Goal: Information Seeking & Learning: Learn about a topic

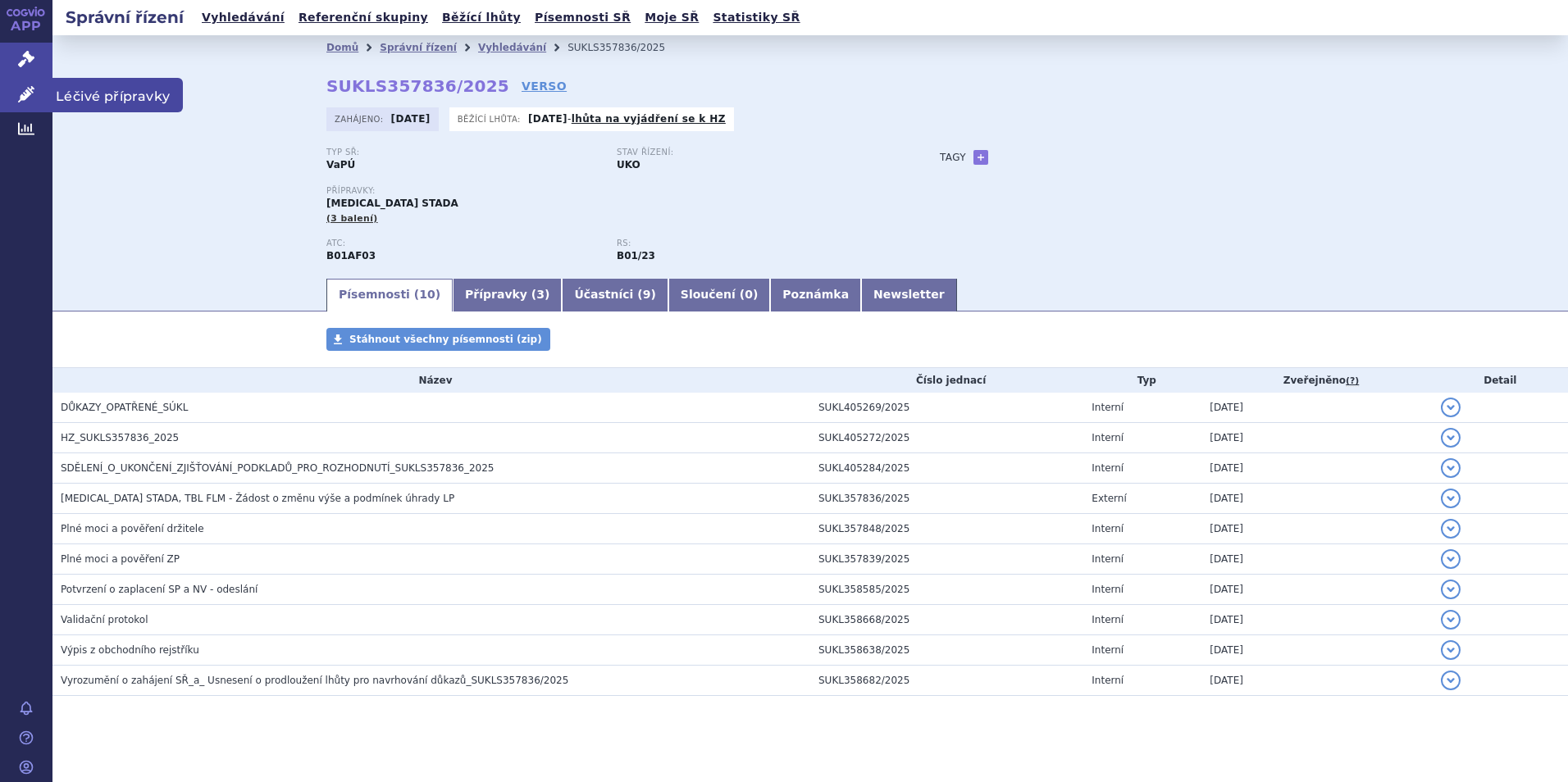
click at [24, 89] on icon at bounding box center [26, 94] width 17 height 17
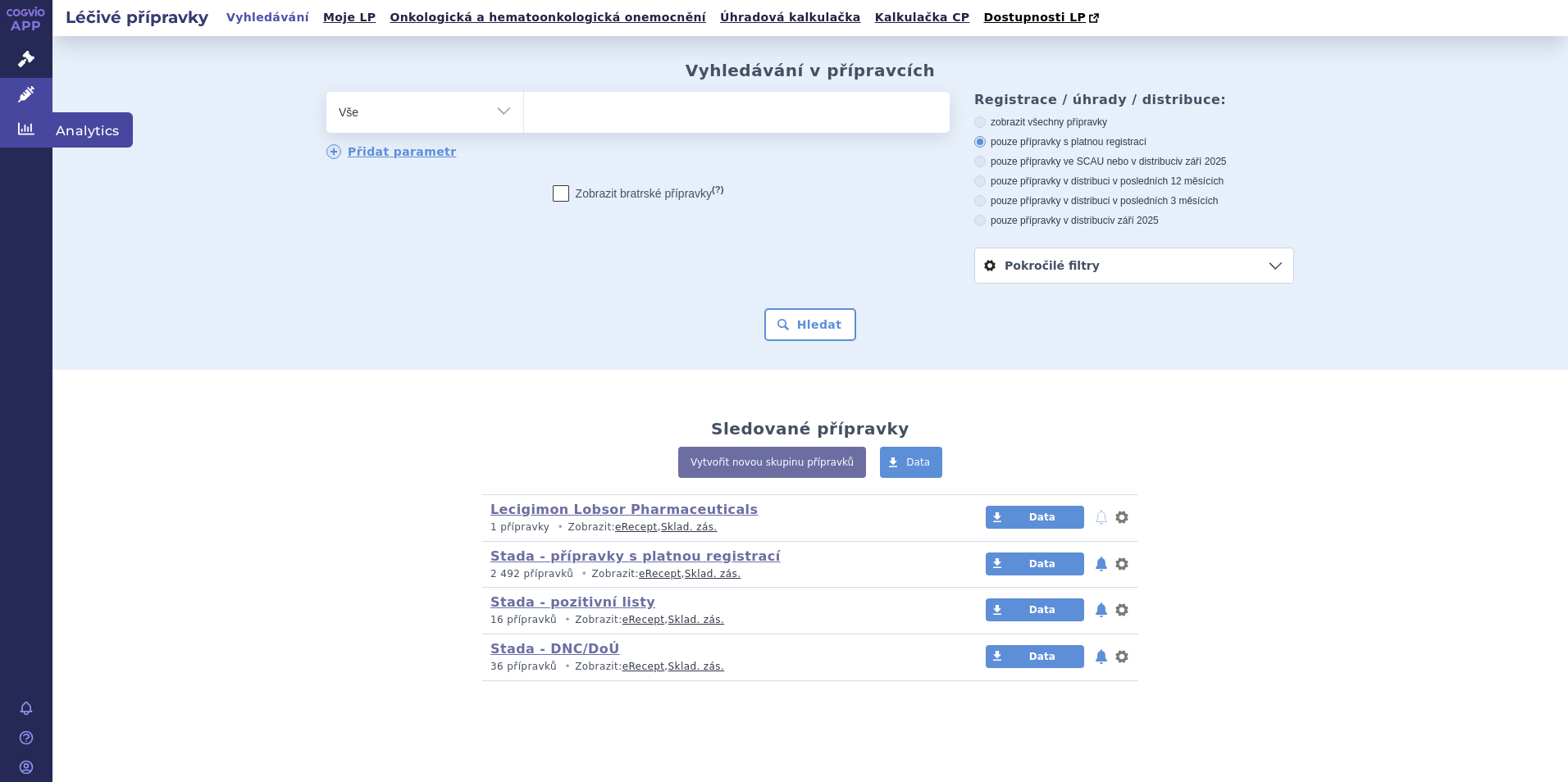
click at [28, 130] on icon at bounding box center [26, 130] width 17 height 12
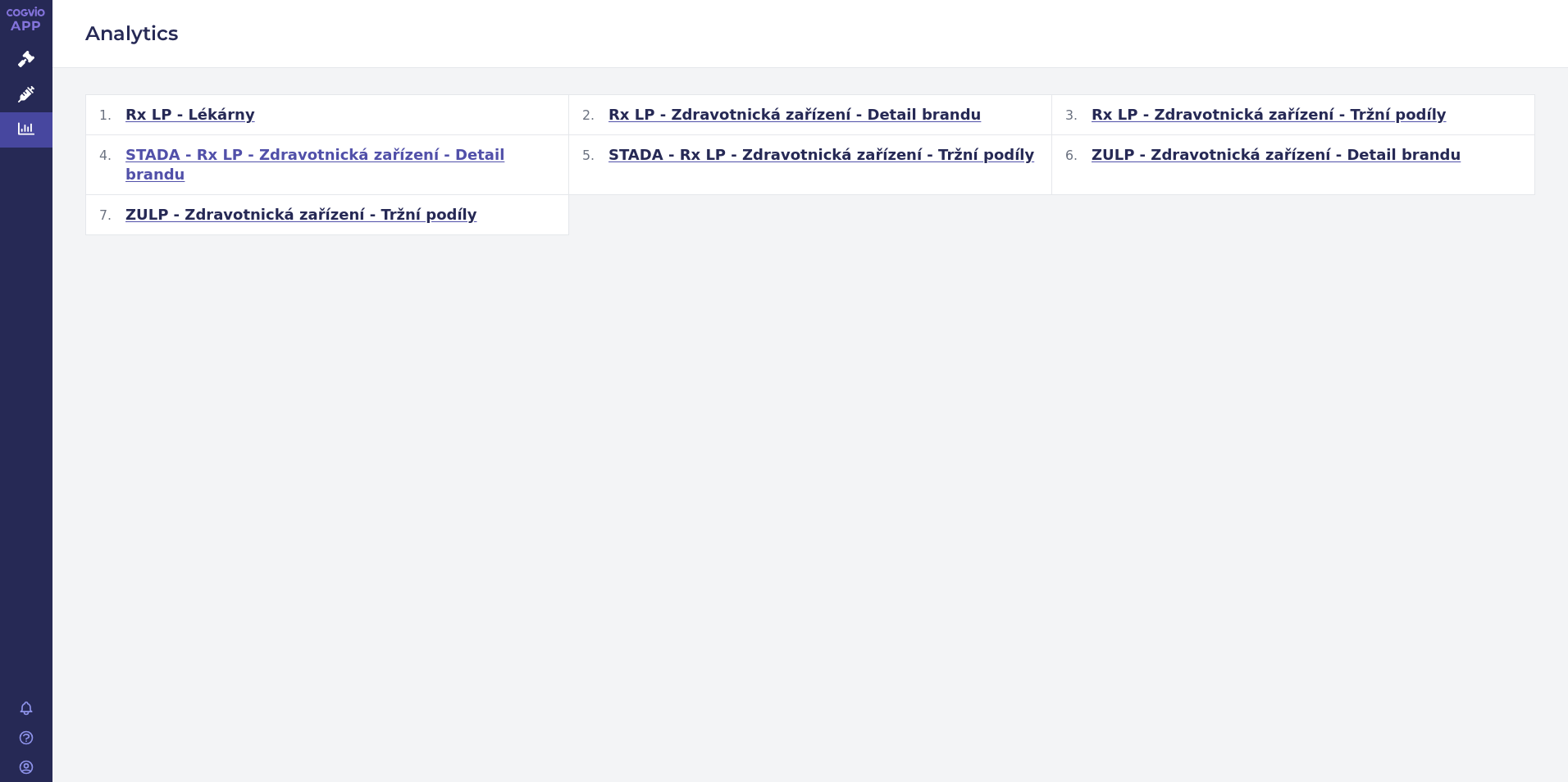
click at [334, 150] on span "STADA - Rx LP - Zdravotnická zařízení - Detail brandu" at bounding box center [339, 165] width 429 height 40
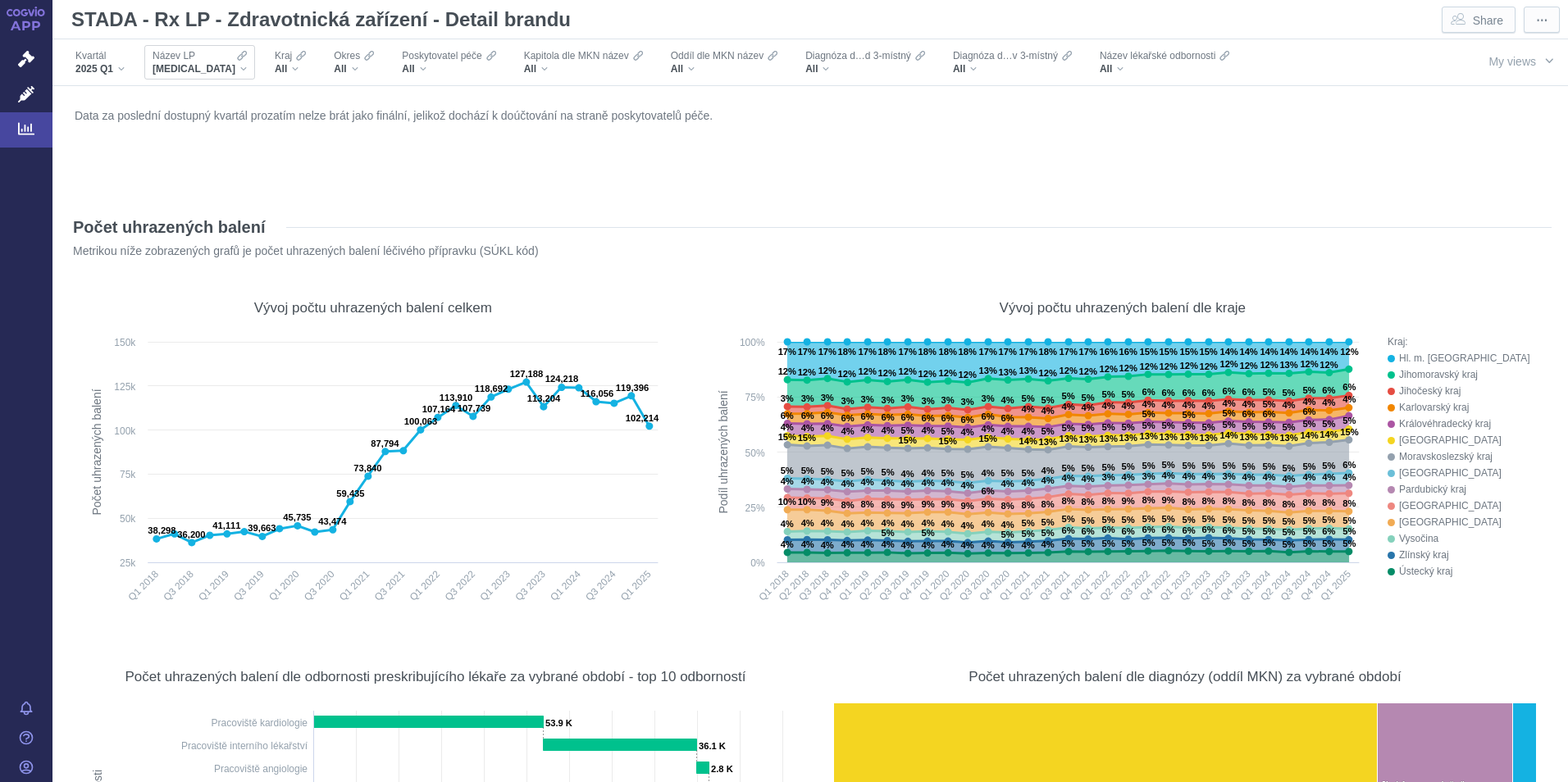
click at [209, 75] on div "[MEDICAL_DATA]" at bounding box center [199, 69] width 94 height 13
type input "[MEDICAL_DATA]"
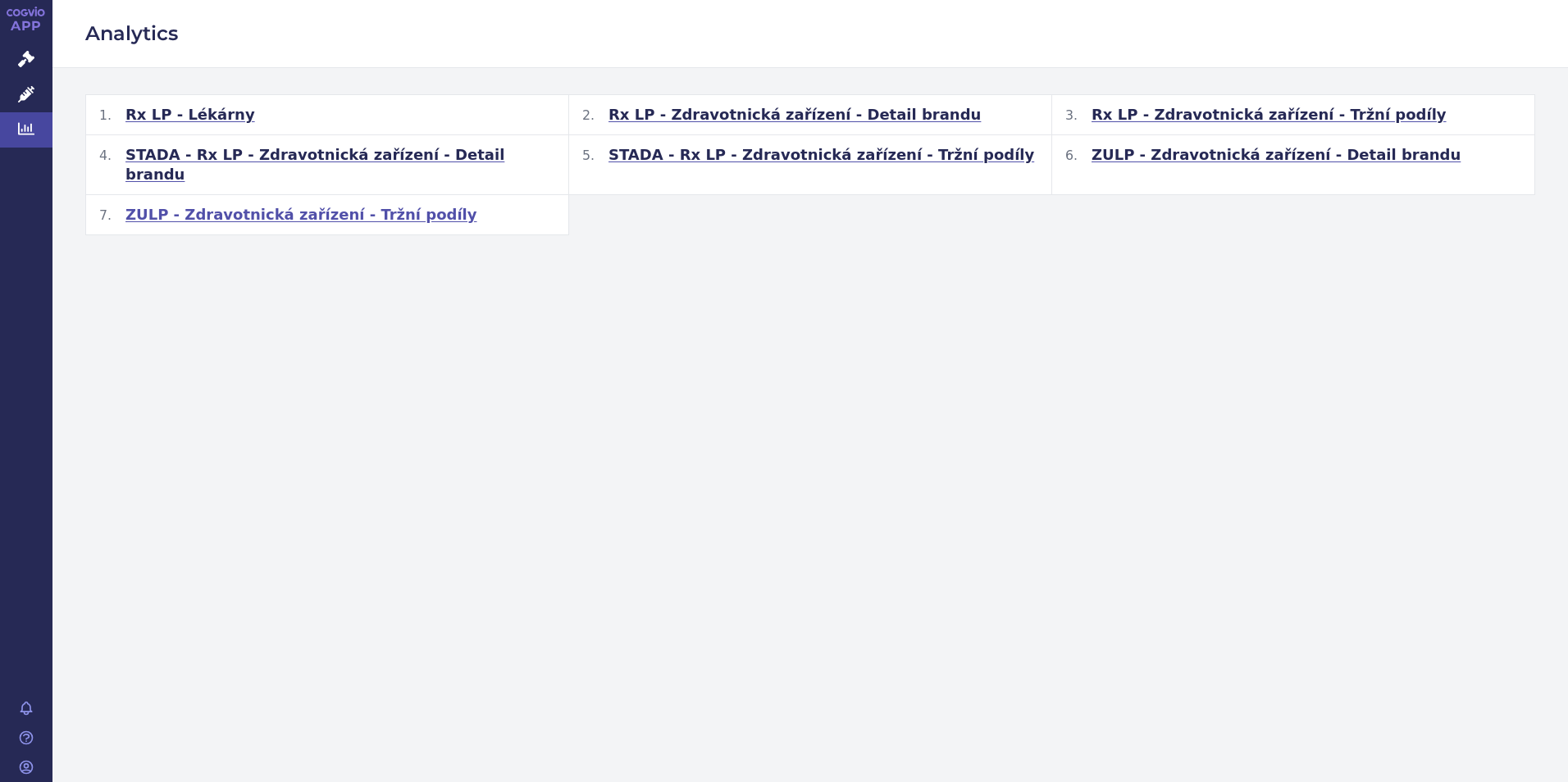
click at [212, 205] on span "ZULP - Zdravotnická zařízení - Tržní podíly" at bounding box center [301, 215] width 352 height 19
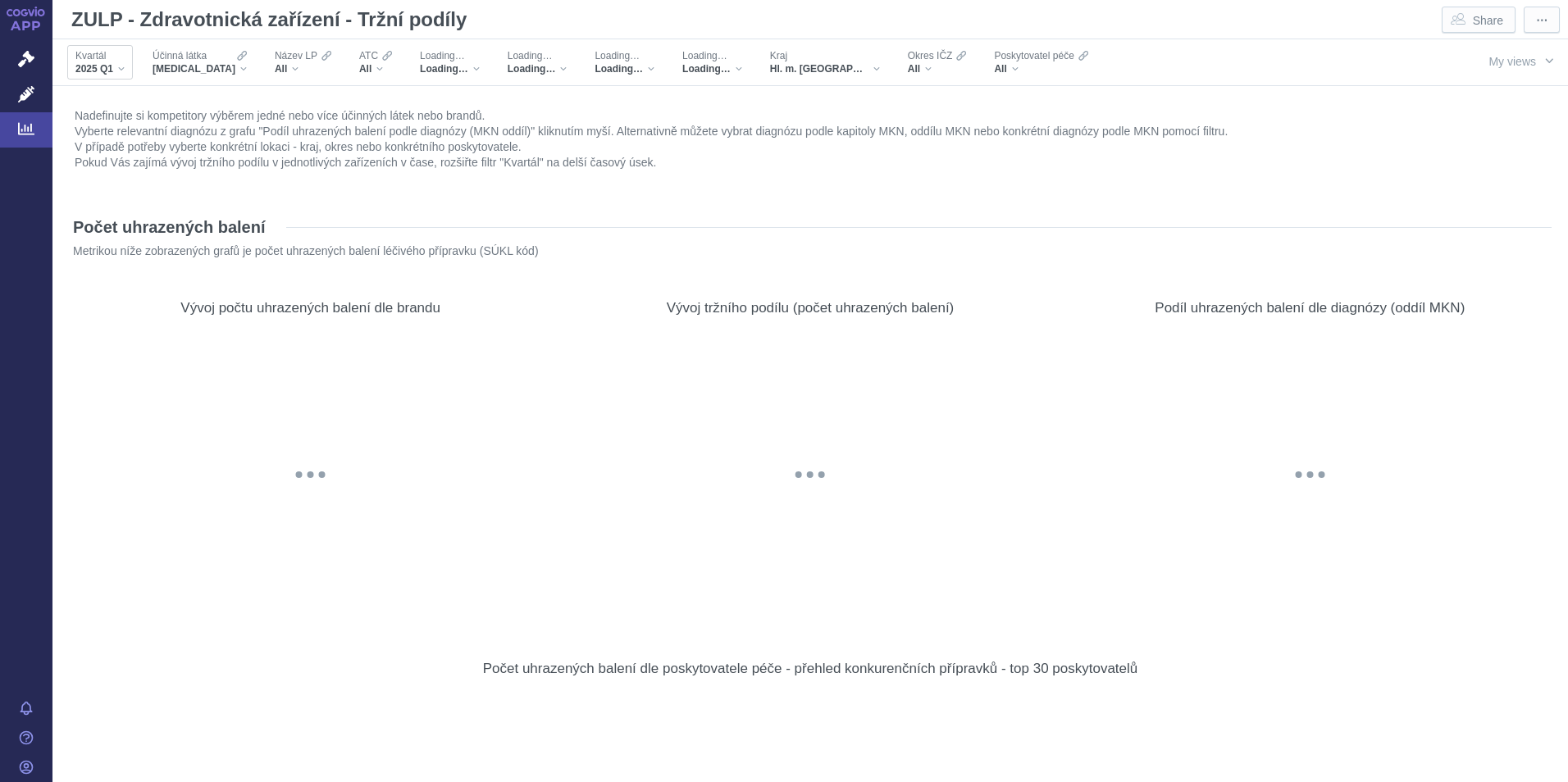
click at [122, 65] on div "2025 Q1" at bounding box center [100, 69] width 49 height 13
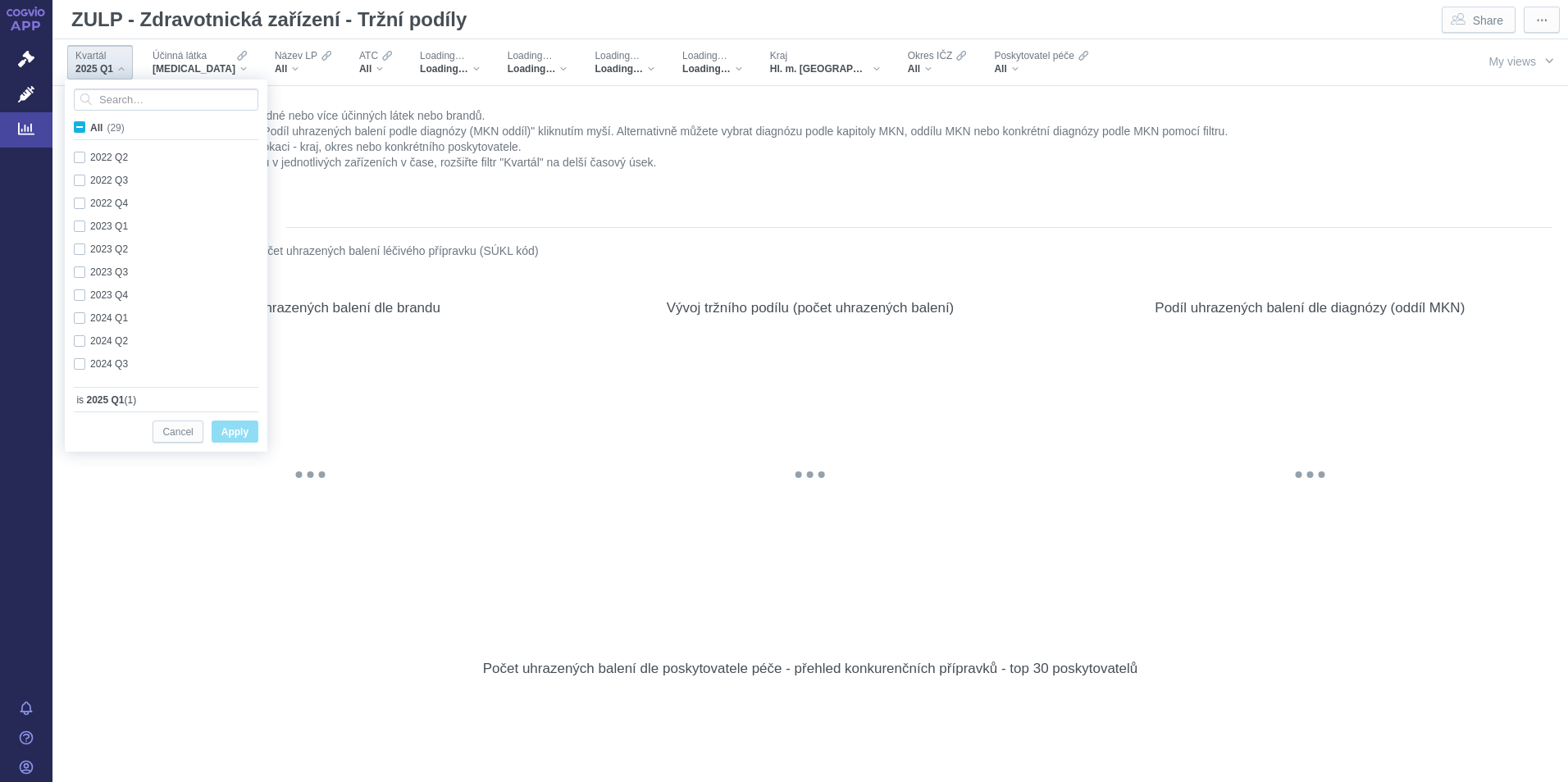
scroll to position [436, 0]
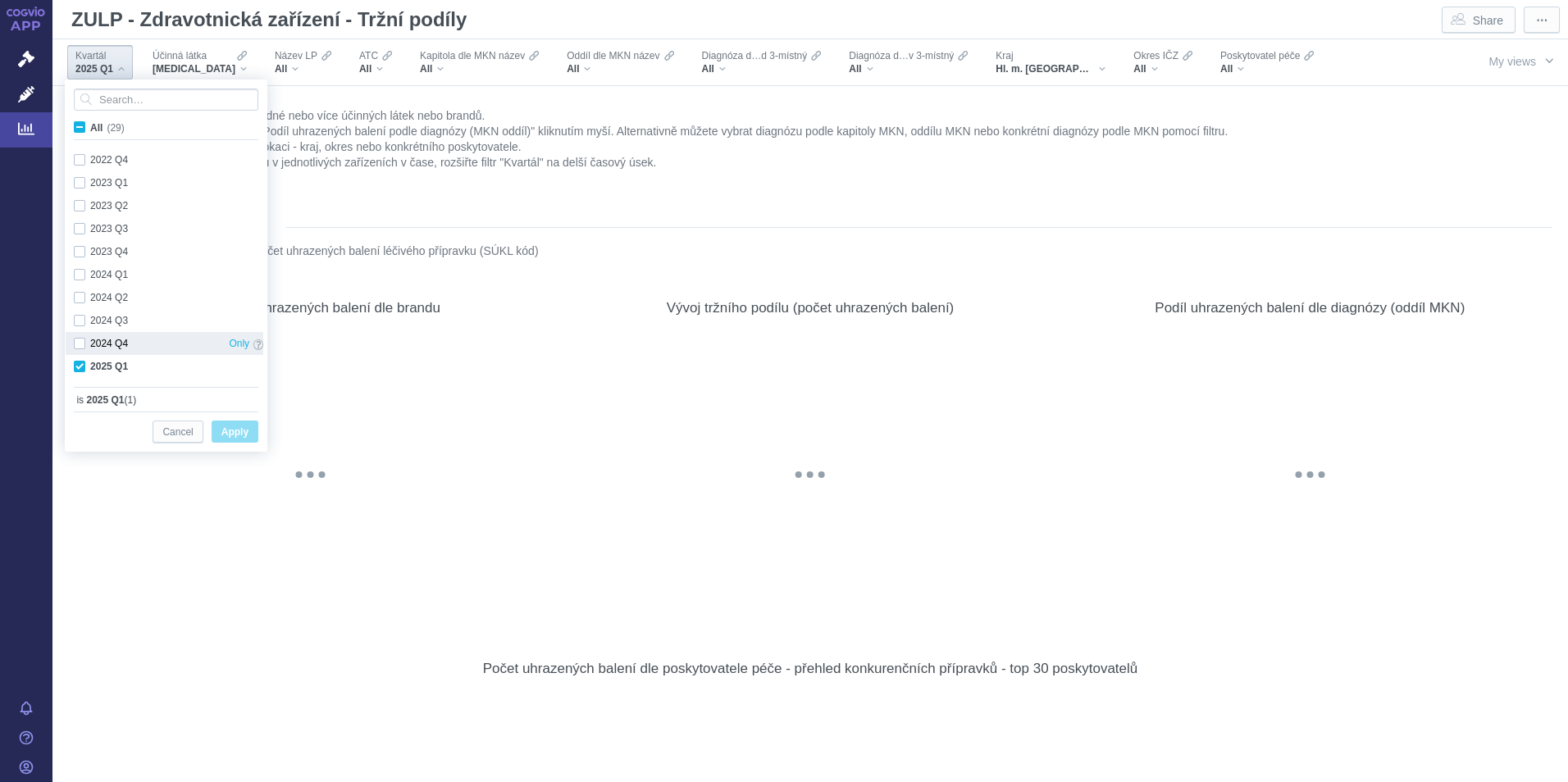
click at [78, 347] on div "2024 Q4 Only" at bounding box center [167, 344] width 205 height 23
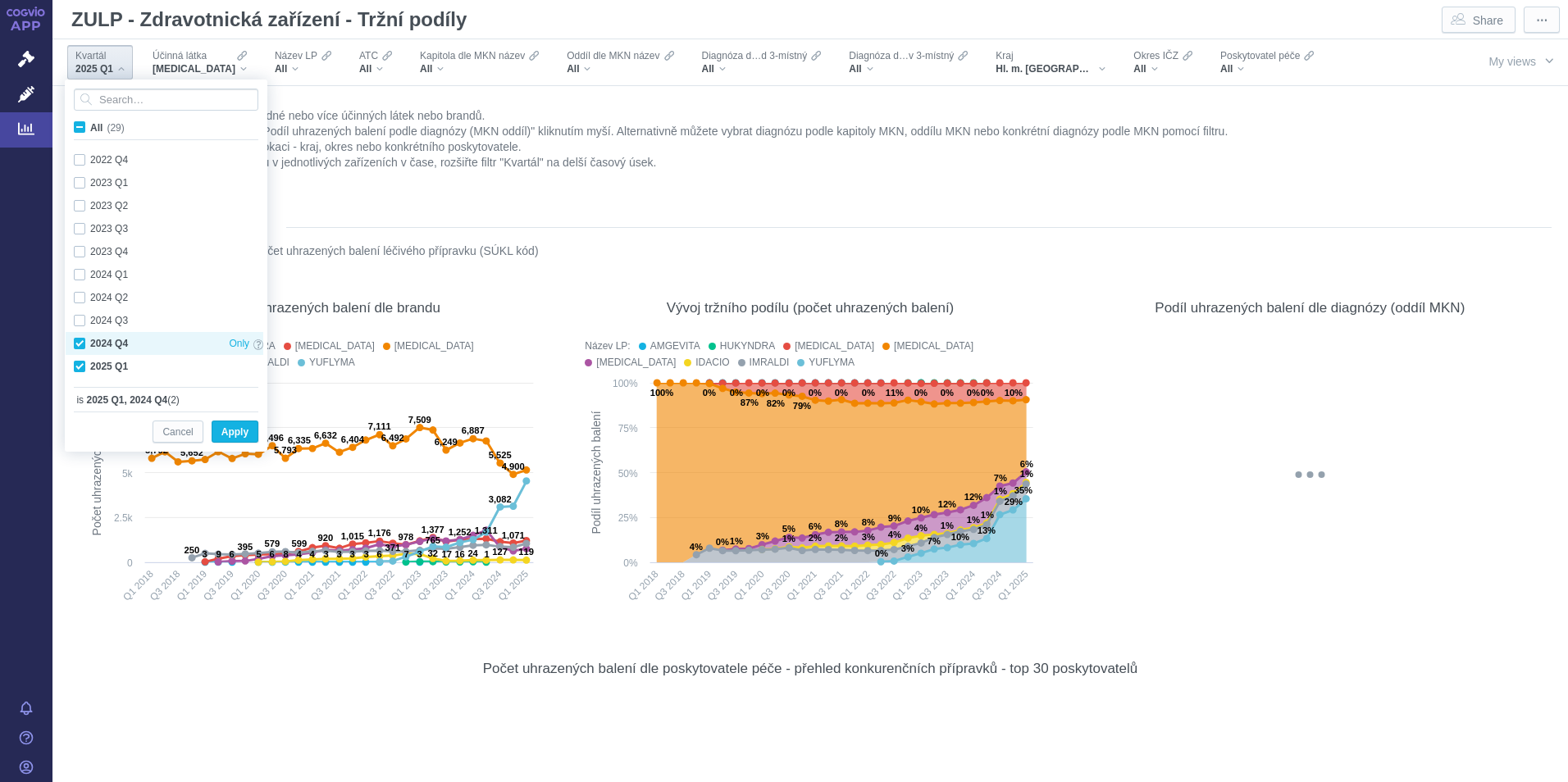
checkbox input "true"
click at [79, 323] on div "2024 Q3 Only" at bounding box center [167, 321] width 205 height 23
checkbox input "true"
click at [81, 296] on div "2024 Q2 Only" at bounding box center [167, 298] width 205 height 23
checkbox input "true"
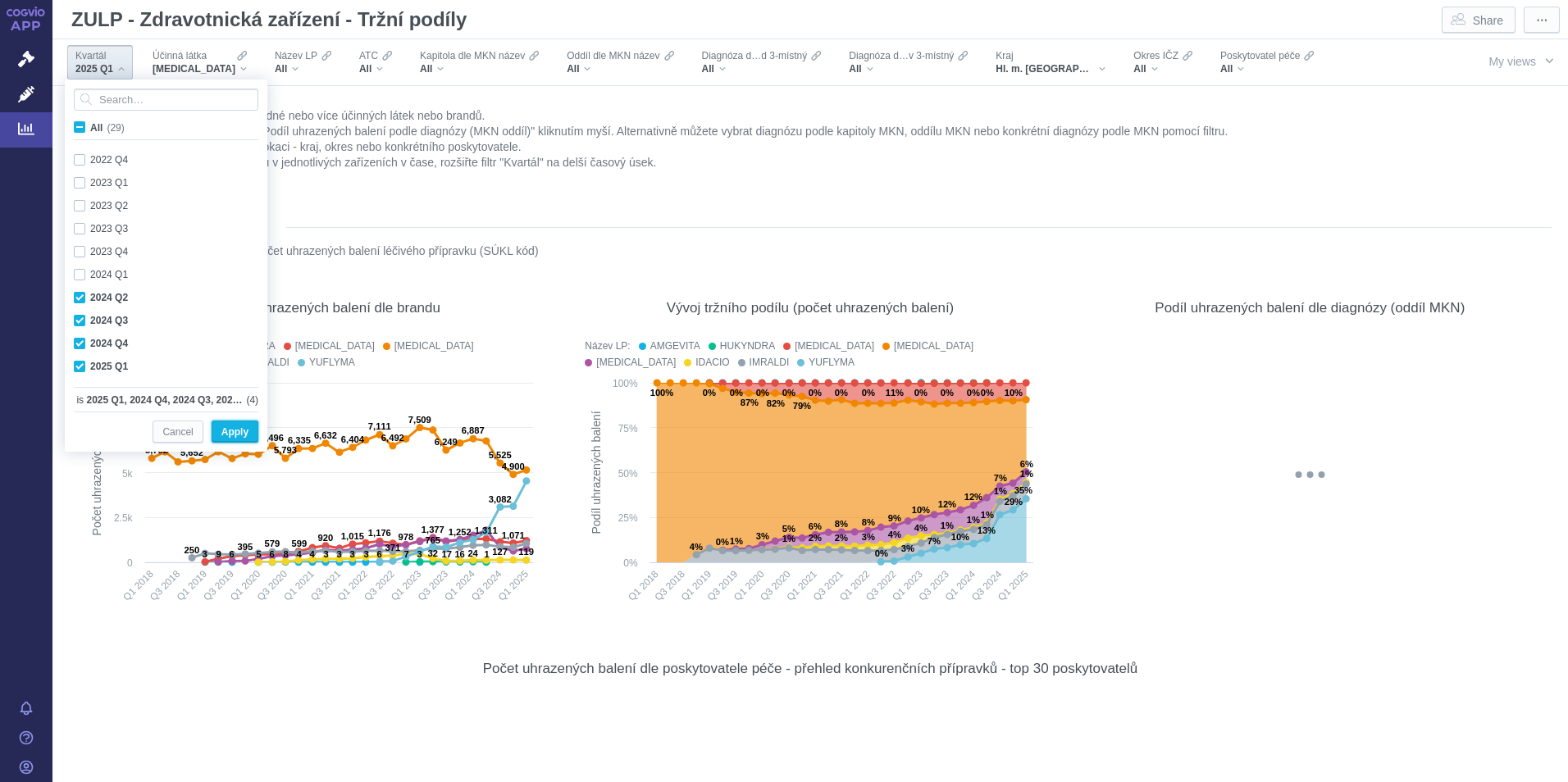
click at [235, 436] on span "Apply" at bounding box center [234, 432] width 27 height 20
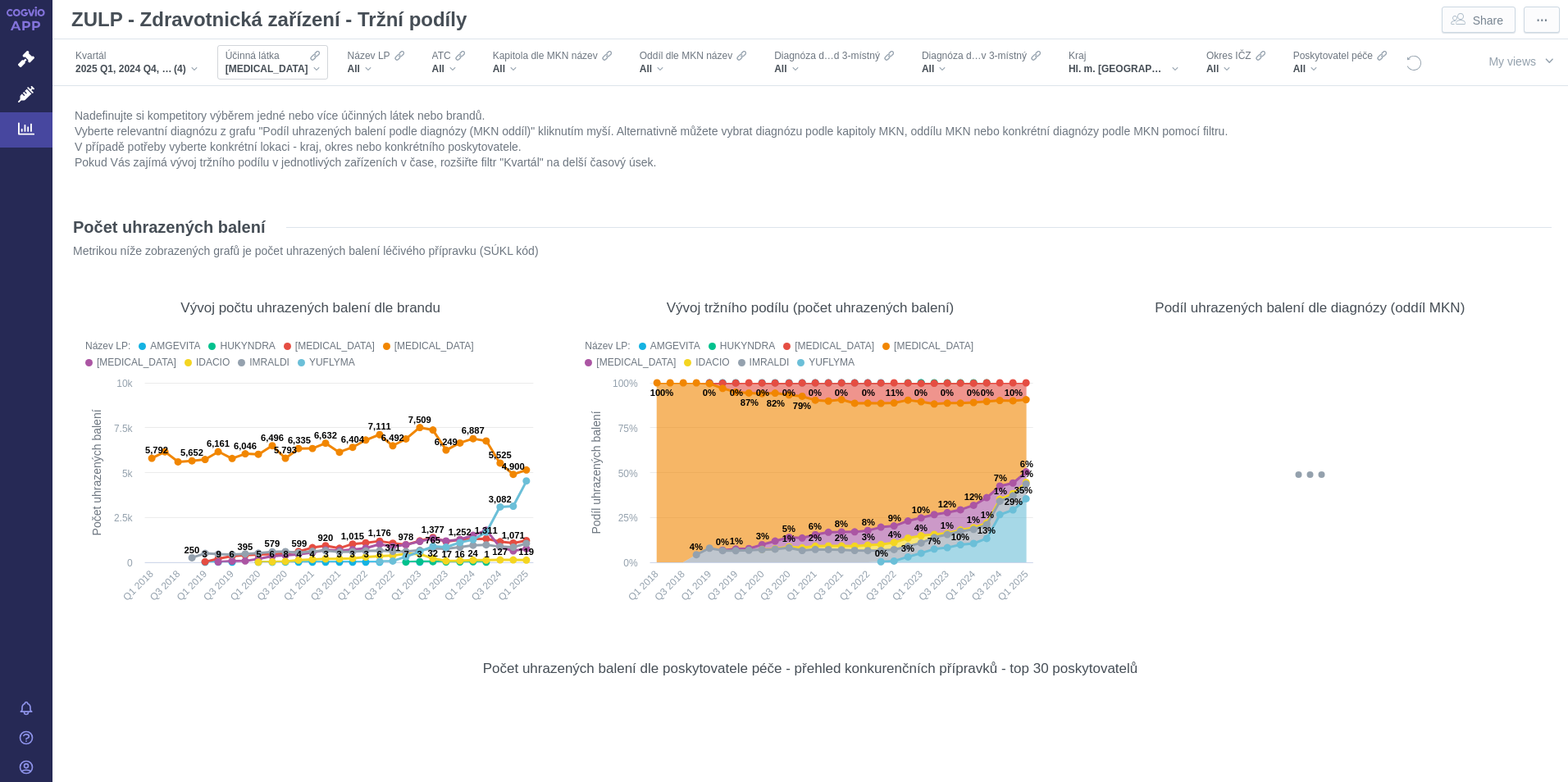
click at [305, 64] on div "Účinná látka [MEDICAL_DATA]" at bounding box center [273, 62] width 111 height 34
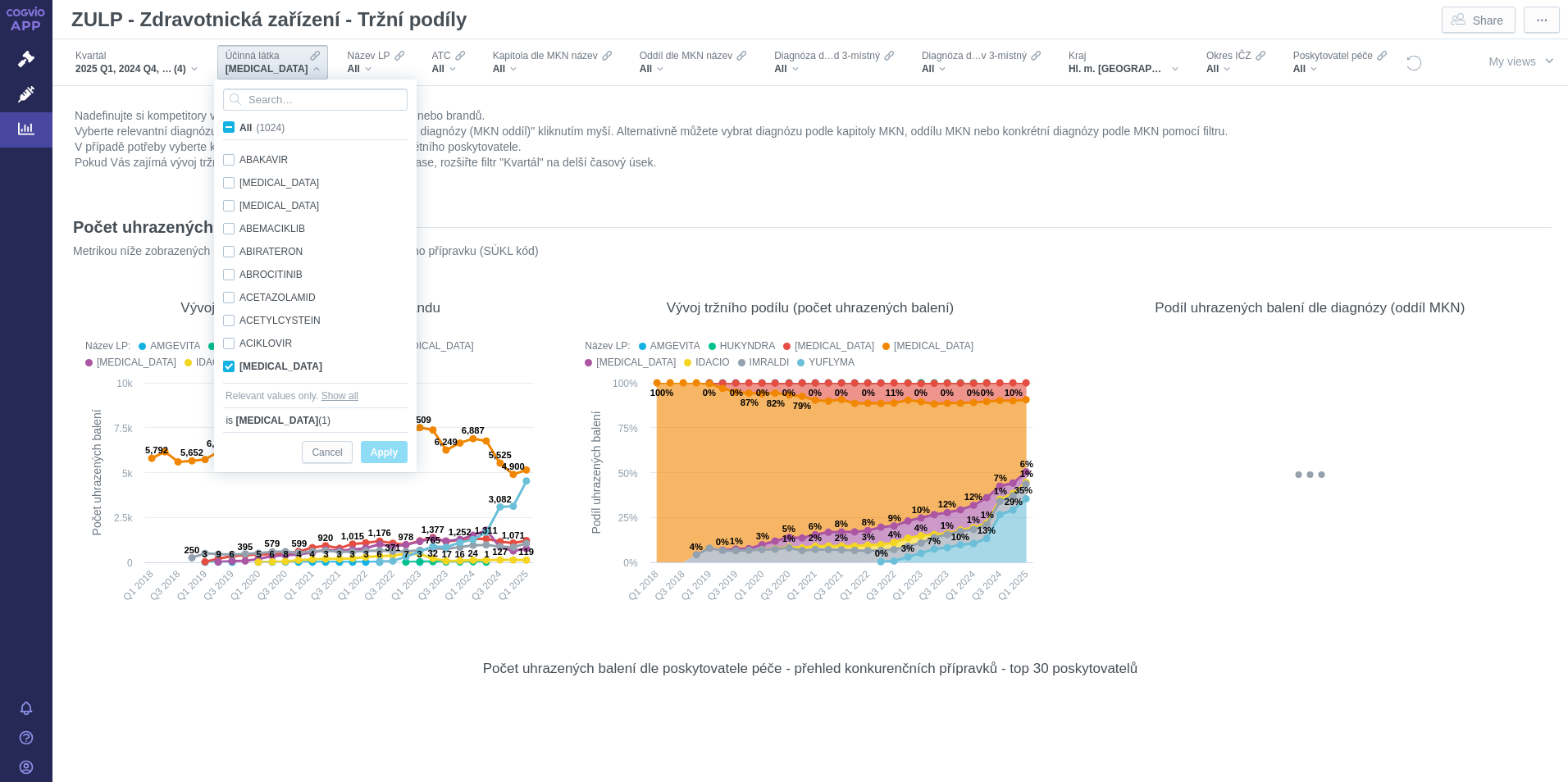
scroll to position [103, 0]
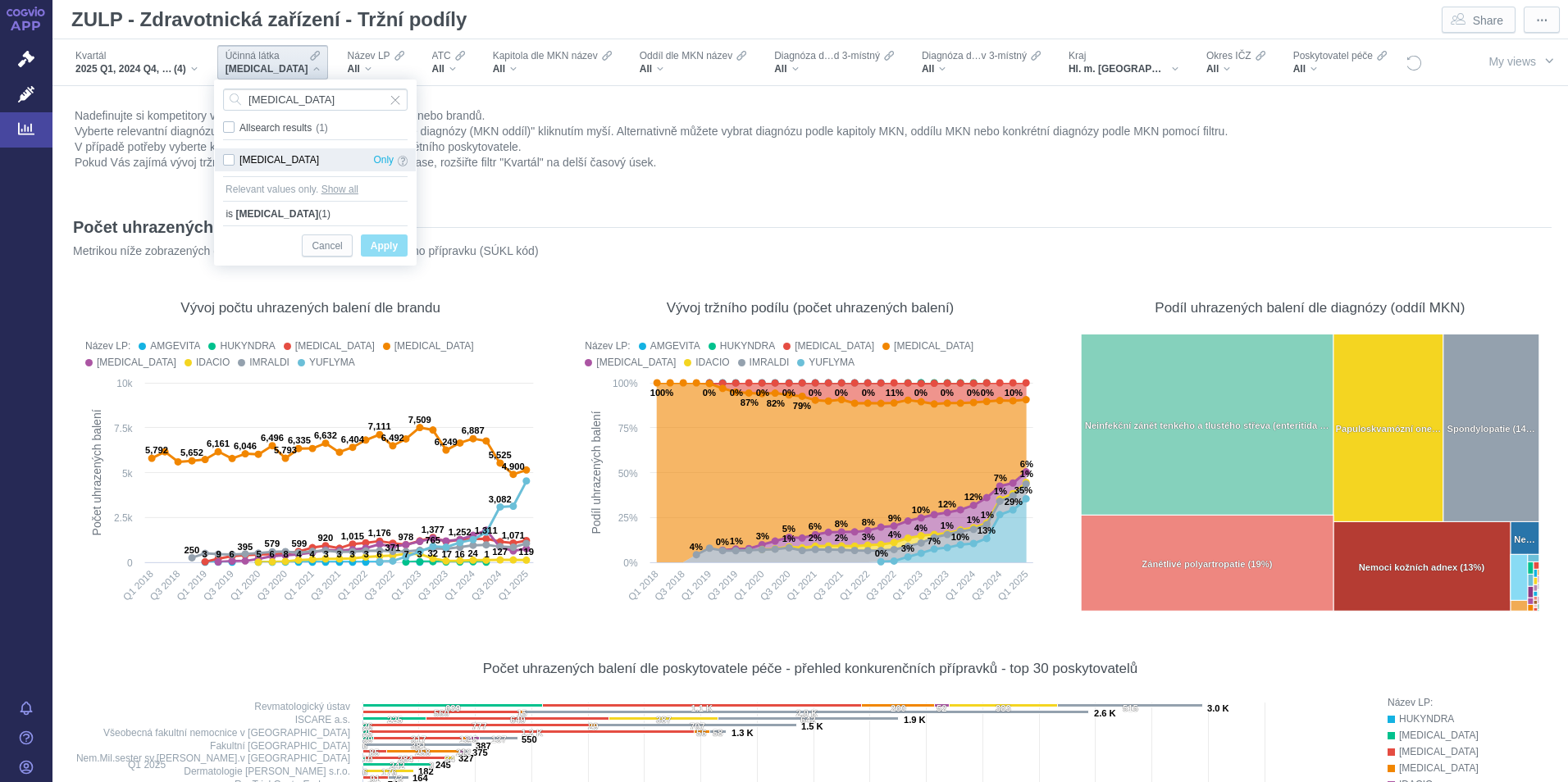
type input "[MEDICAL_DATA]"
click at [230, 158] on div "[MEDICAL_DATA] Only" at bounding box center [316, 160] width 201 height 23
checkbox input "true"
click at [289, 129] on span "All search results" at bounding box center [279, 128] width 79 height 11
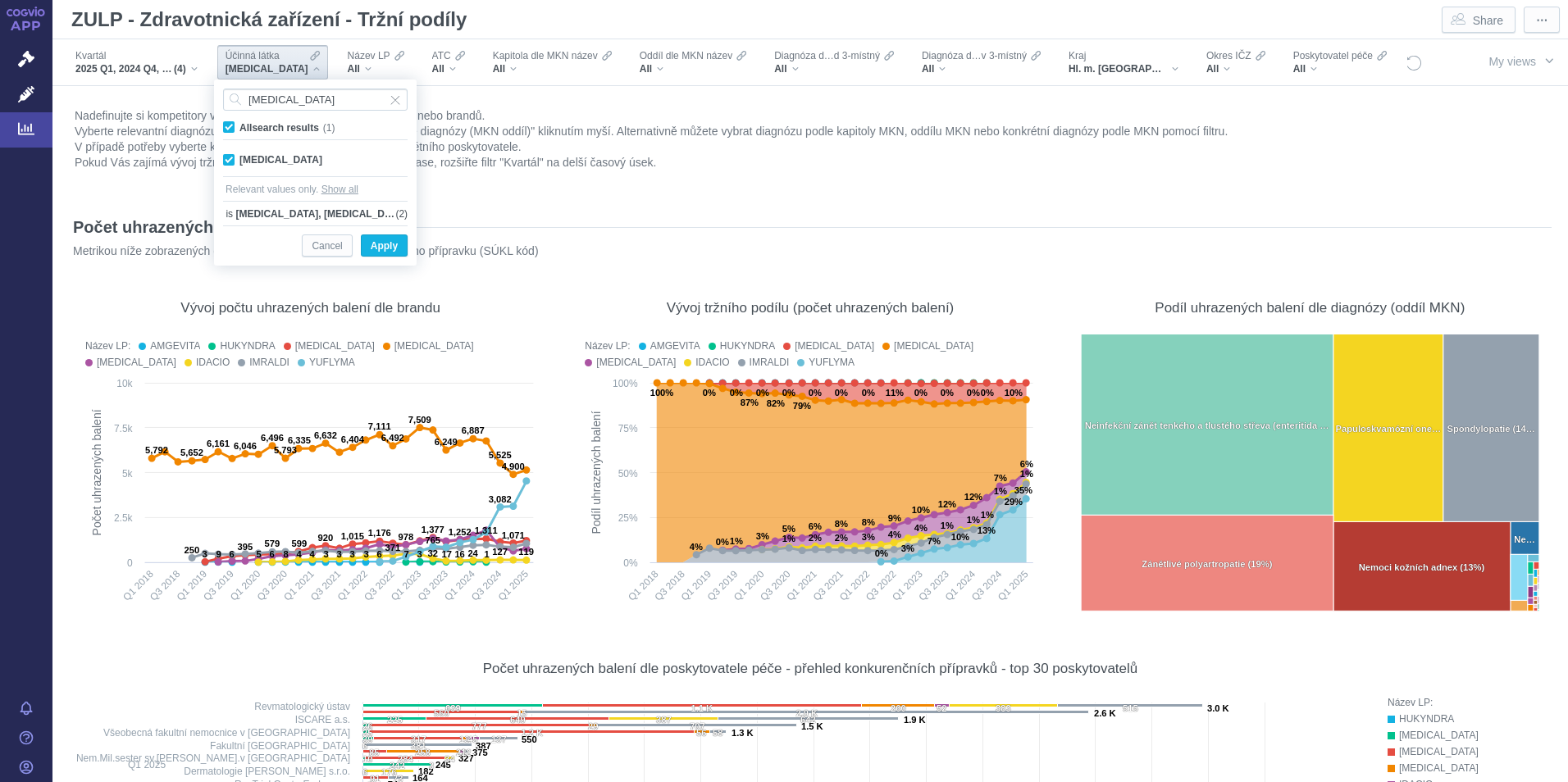
click at [250, 129] on input "All search results (1)" at bounding box center [245, 124] width 11 height 11
checkbox input "false"
click at [230, 160] on div "[MEDICAL_DATA] Only" at bounding box center [316, 160] width 201 height 23
checkbox input "true"
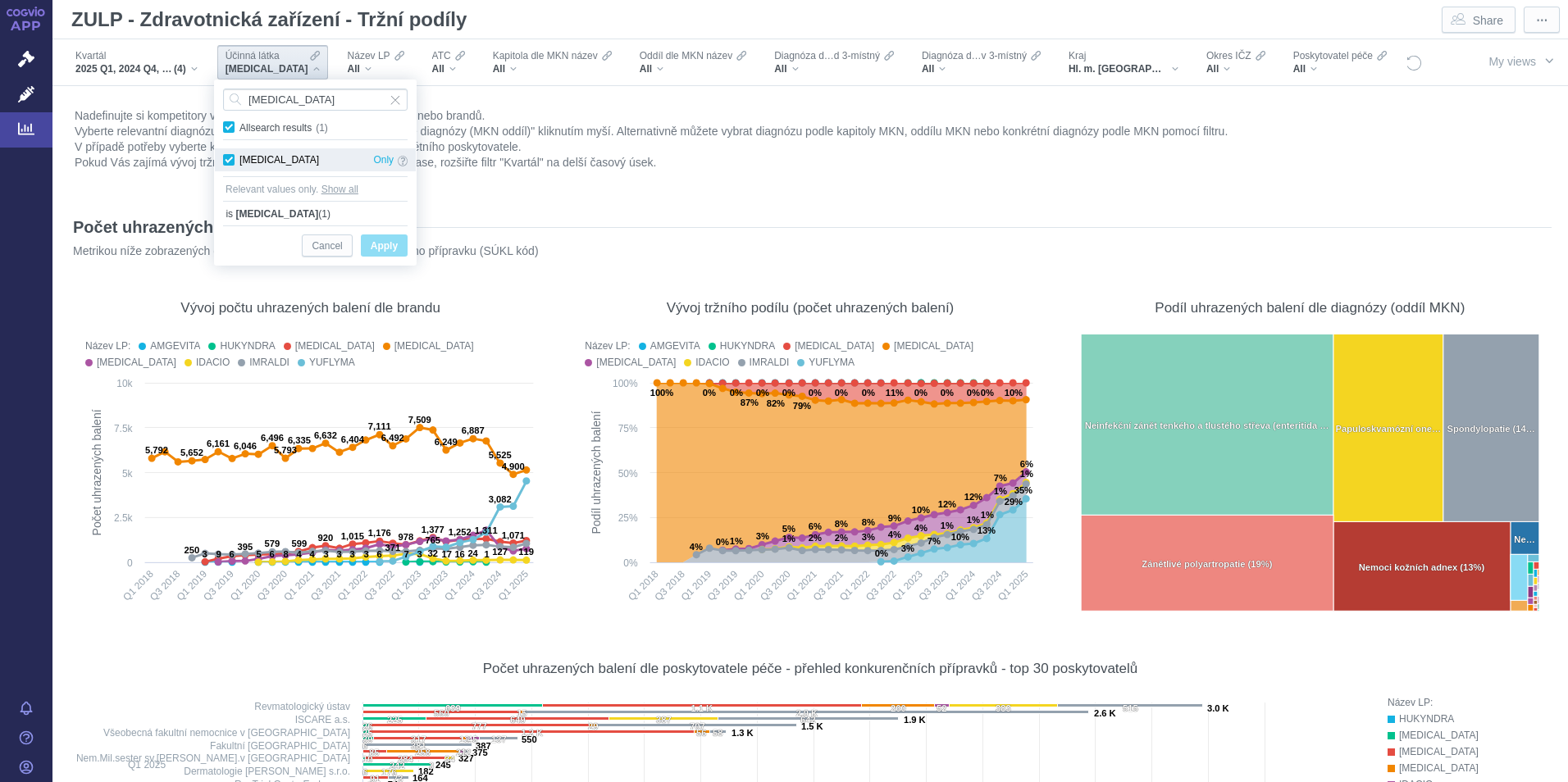
checkbox input "true"
click at [388, 252] on span "Apply" at bounding box center [383, 246] width 27 height 20
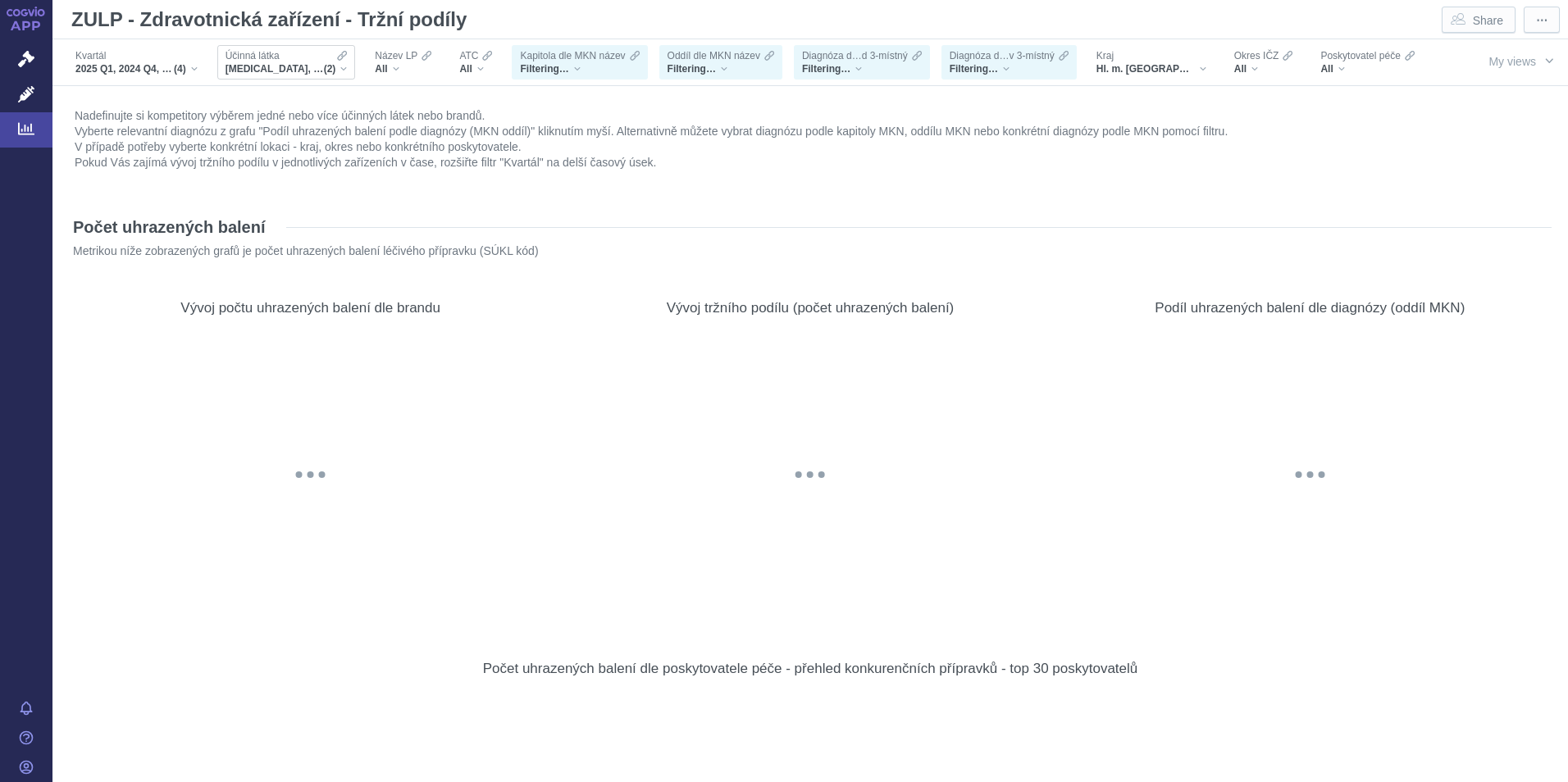
click at [268, 70] on span "[MEDICAL_DATA], [MEDICAL_DATA]" at bounding box center [275, 69] width 99 height 13
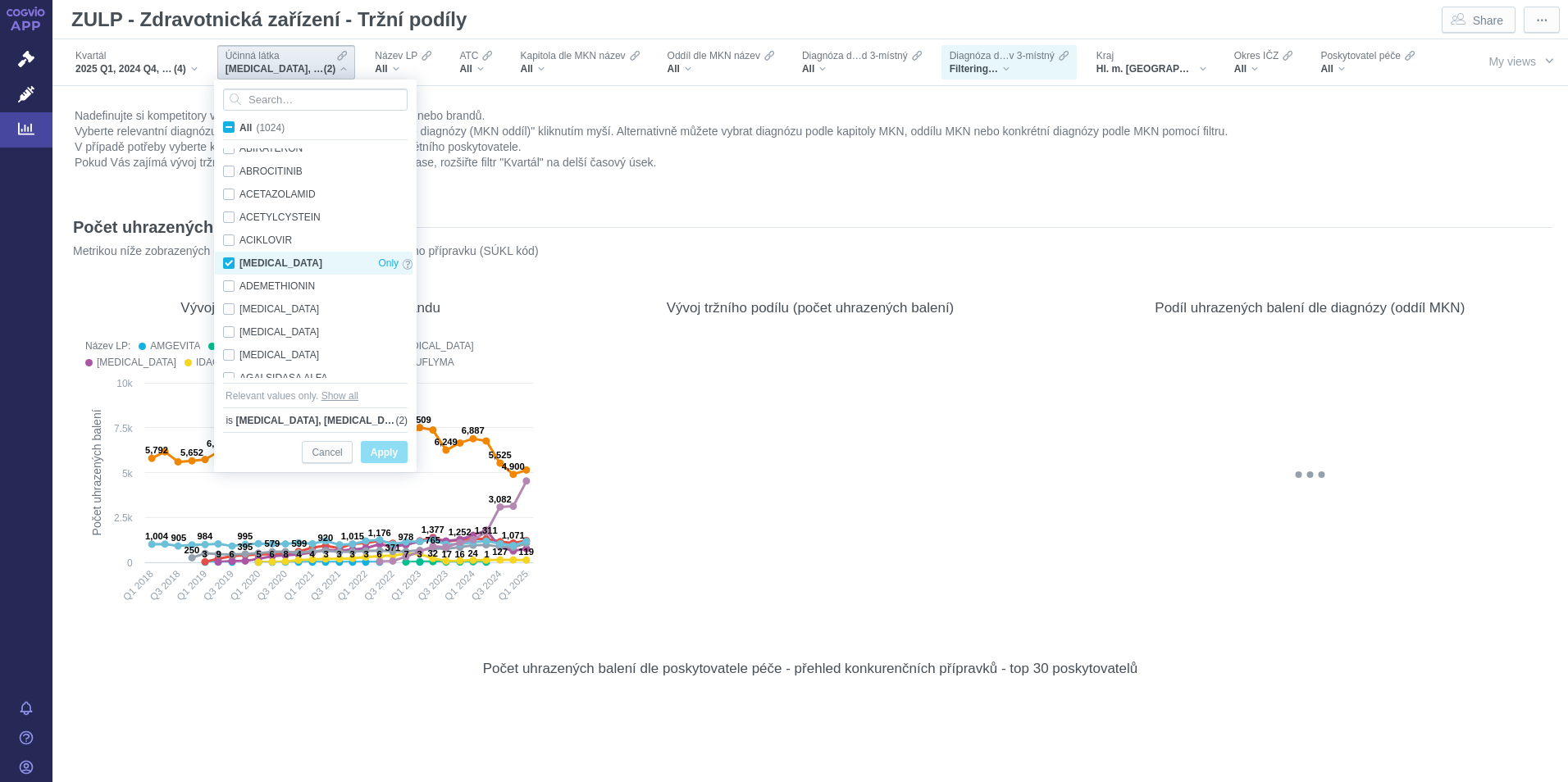
click at [228, 263] on div "[MEDICAL_DATA] Only" at bounding box center [317, 264] width 205 height 23
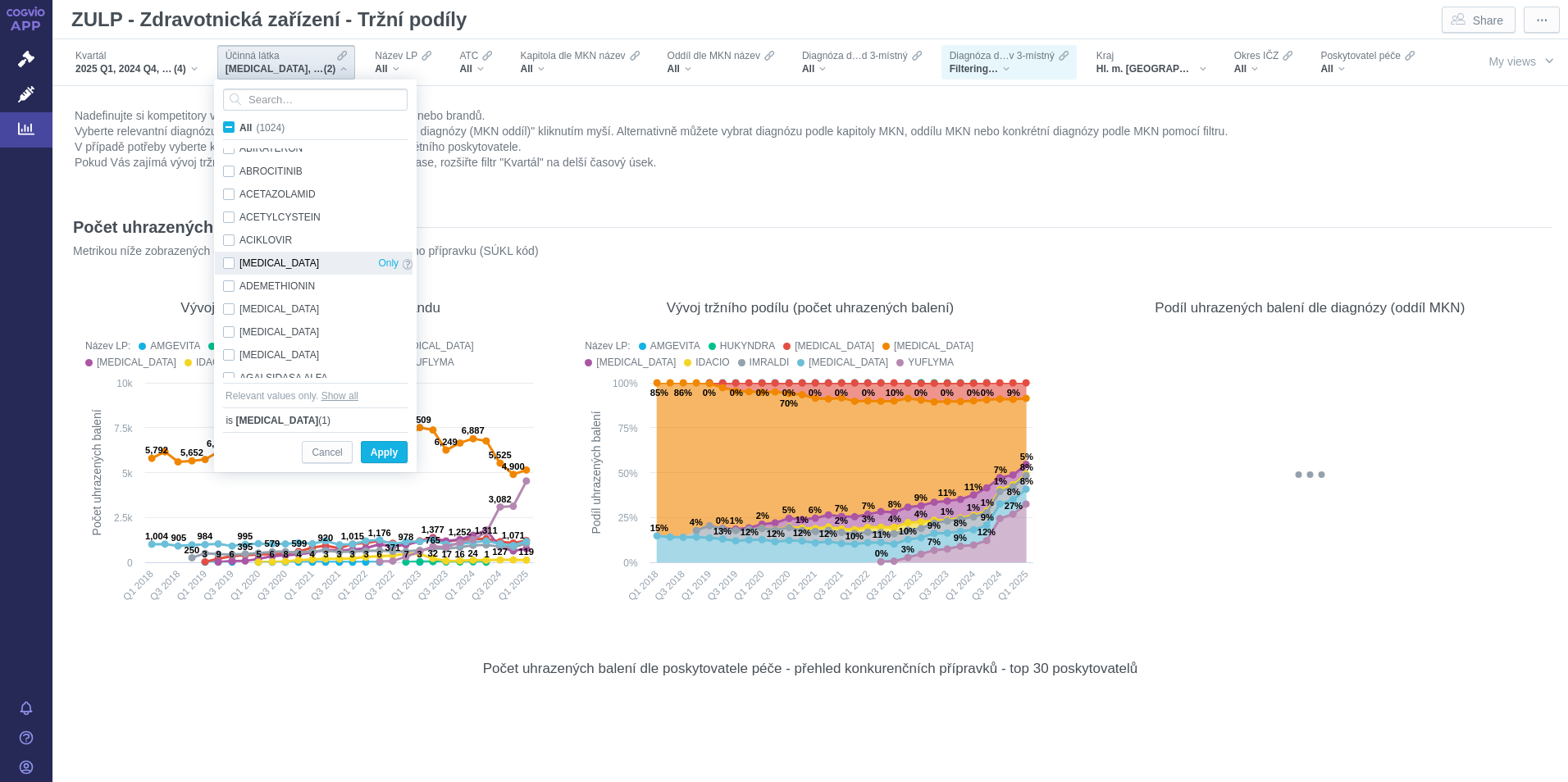
checkbox input "false"
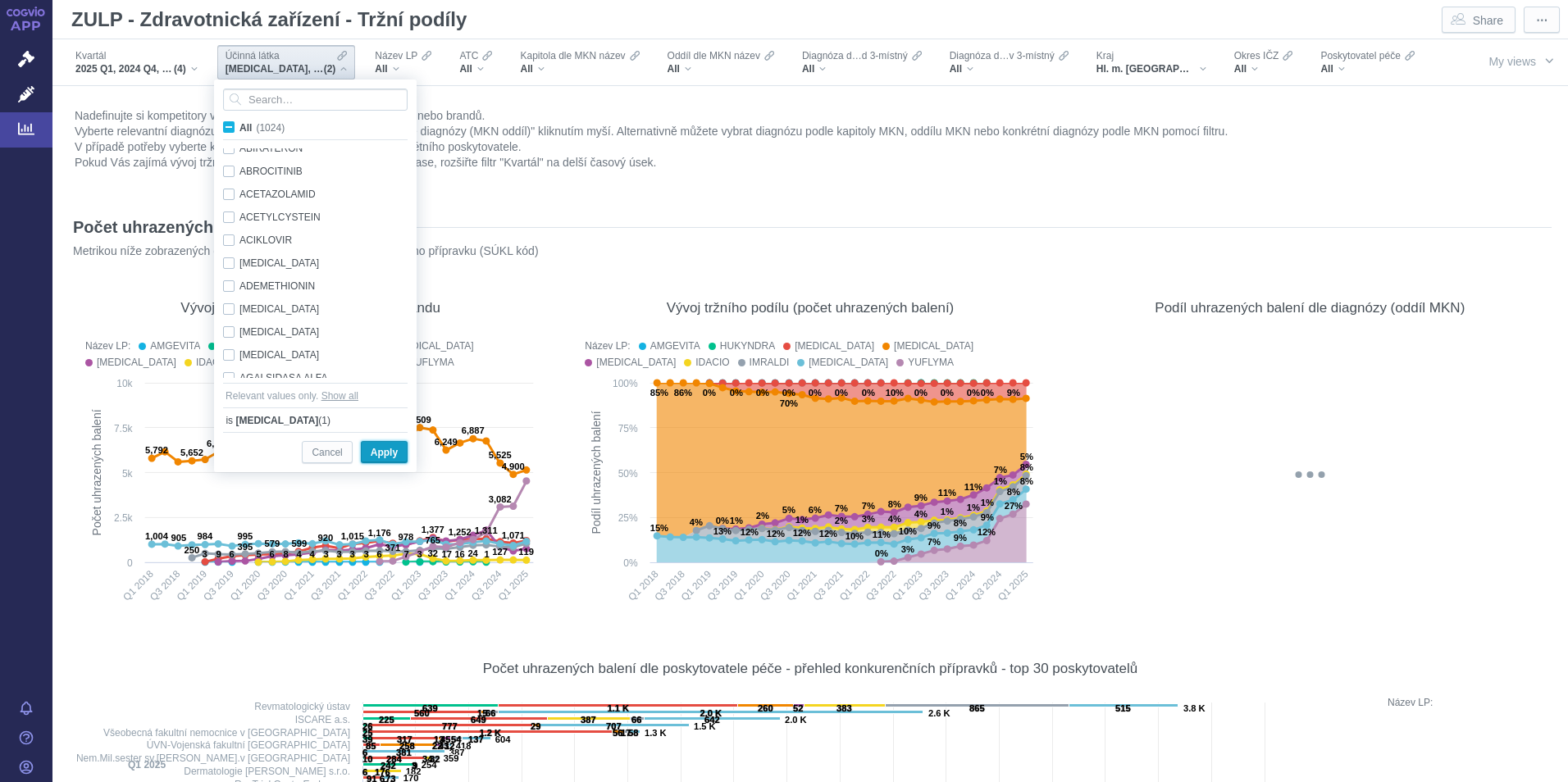
click at [390, 457] on span "Apply" at bounding box center [383, 452] width 27 height 20
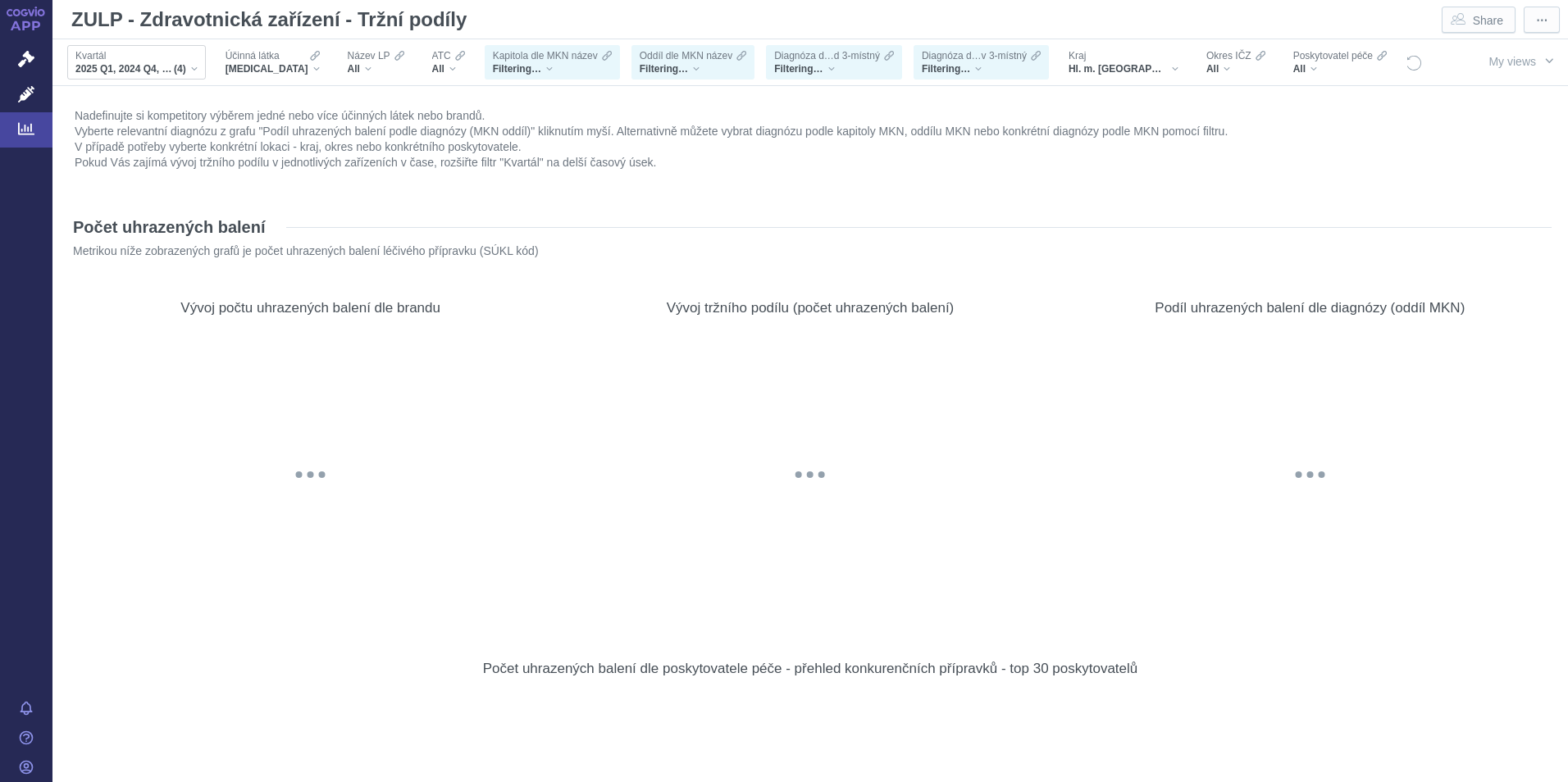
click at [183, 71] on span "(4)" at bounding box center [180, 69] width 12 height 13
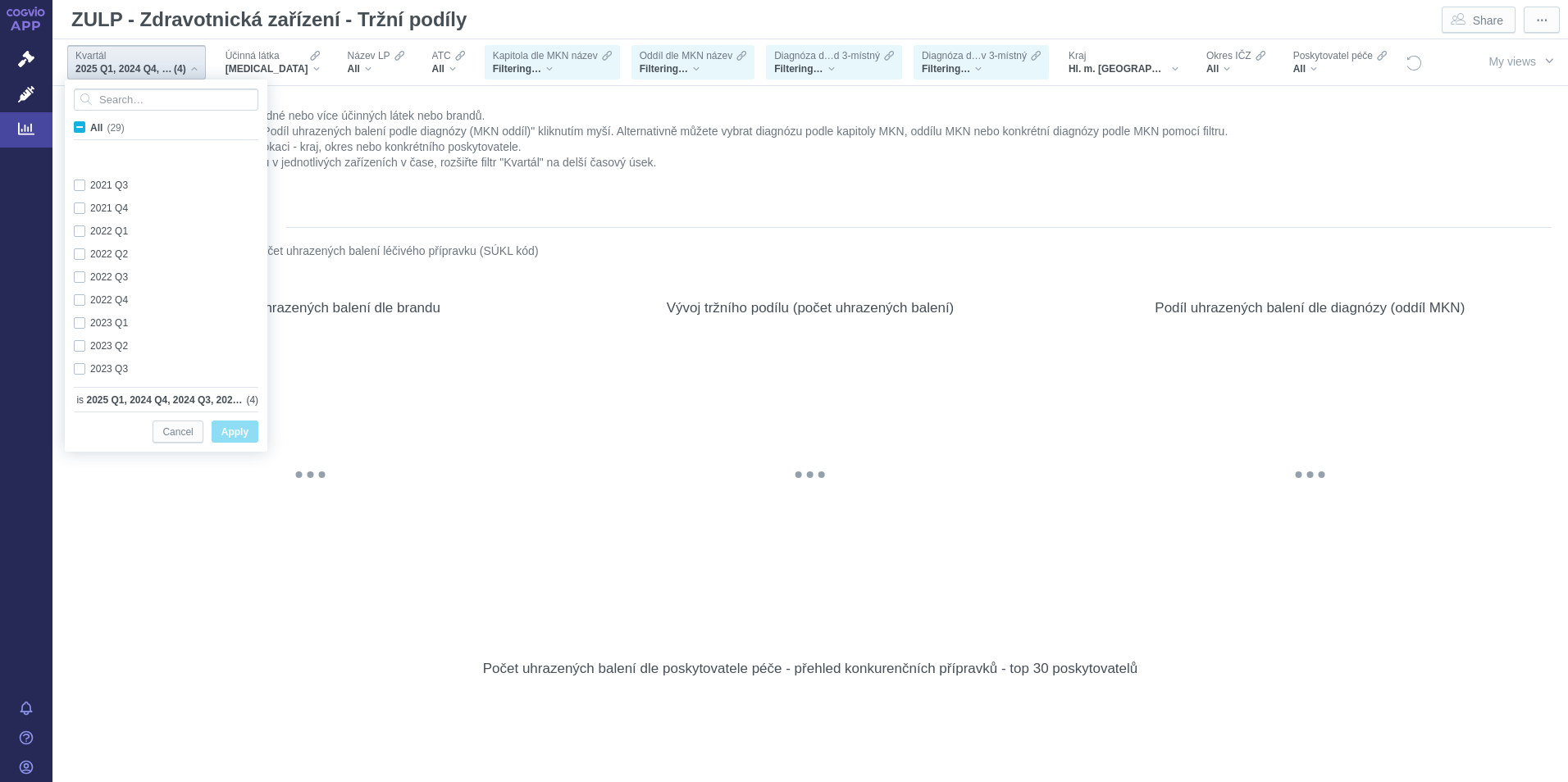
scroll to position [436, 0]
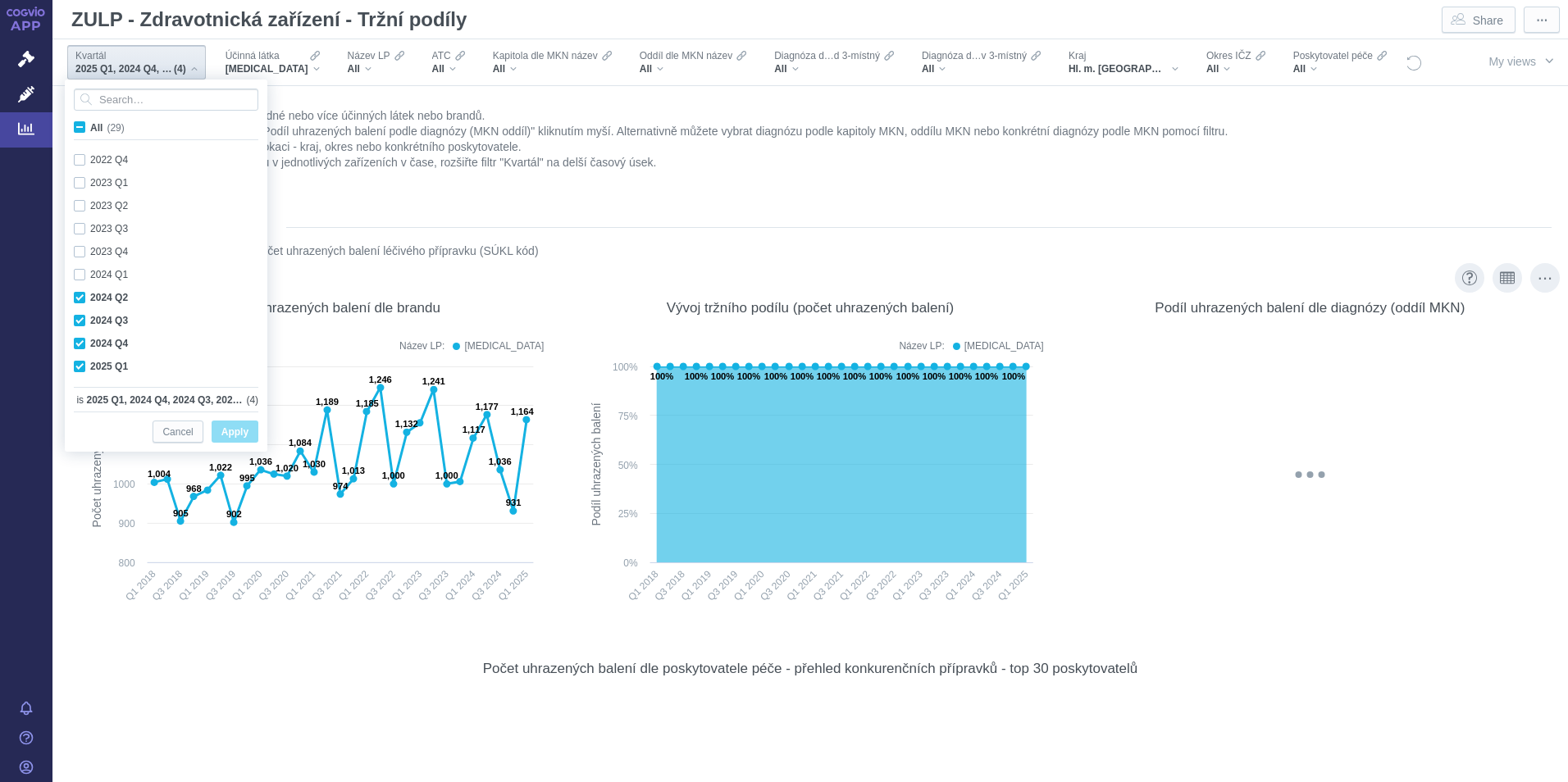
click at [1321, 406] on div "@keyframes GDC-pop { 0%, 80%, 100% { transform: scale(0); } 40% { transform: sc…" at bounding box center [1309, 475] width 466 height 282
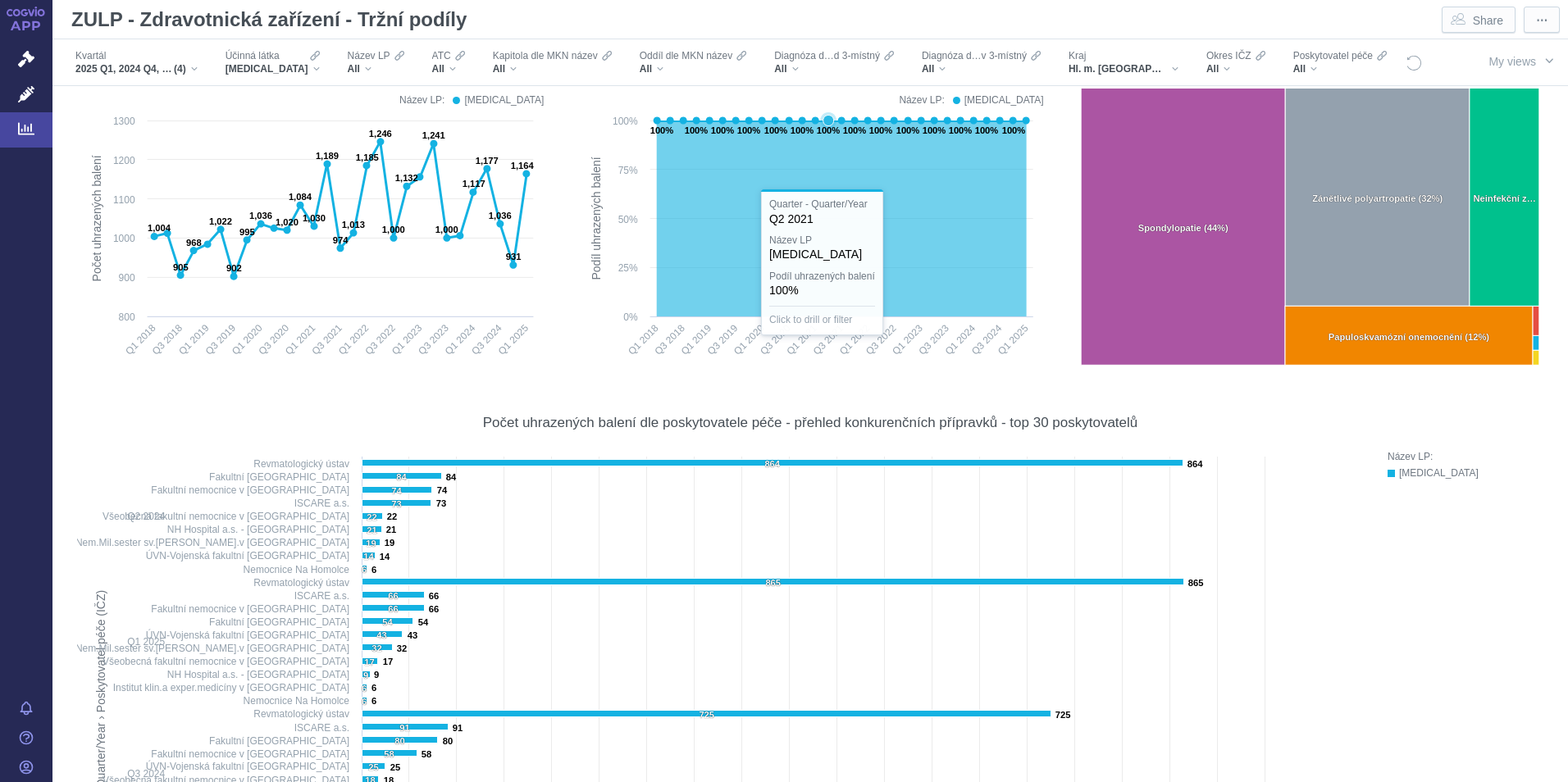
scroll to position [0, 0]
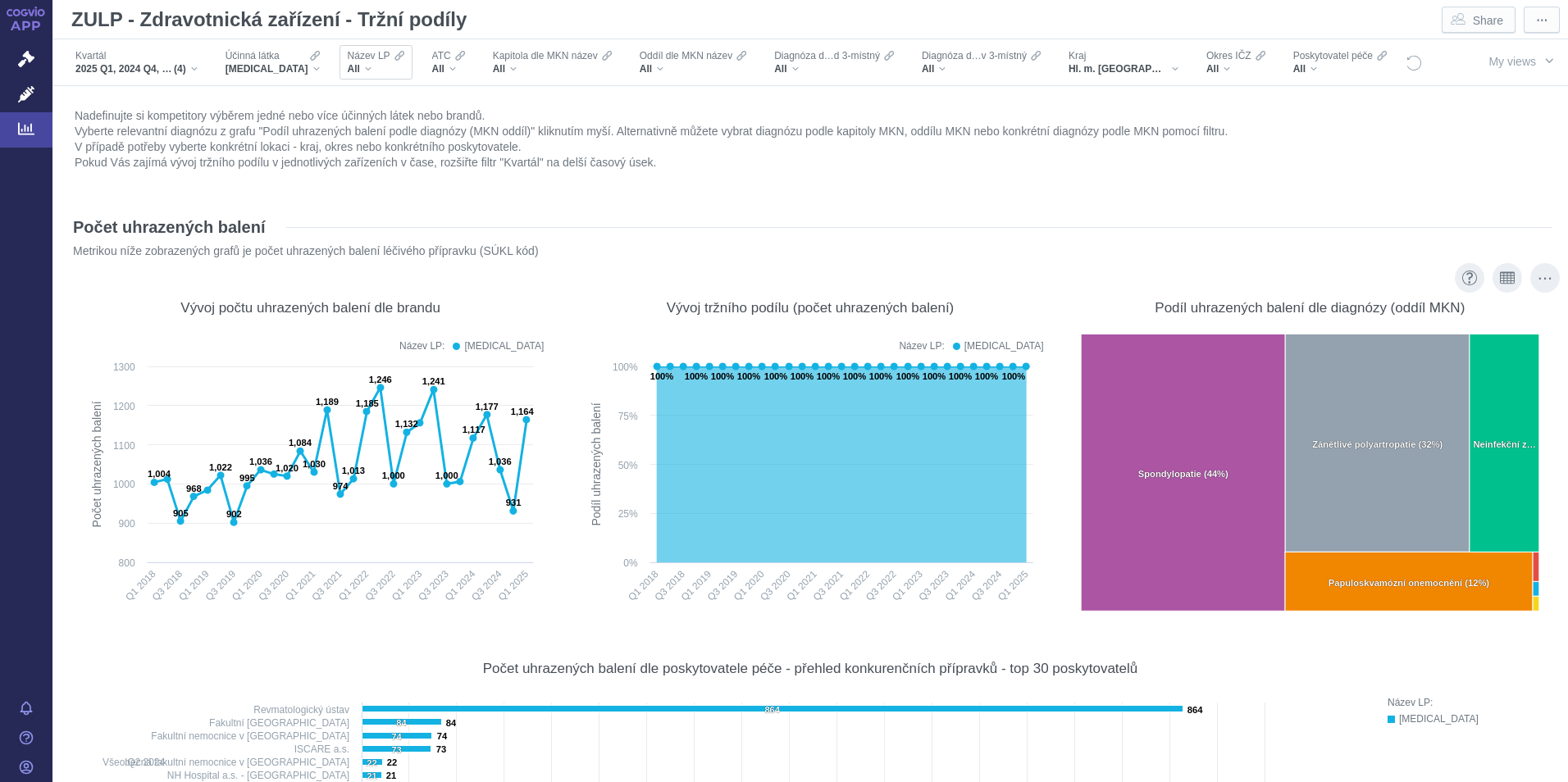
click at [354, 66] on div "All" at bounding box center [375, 69] width 56 height 13
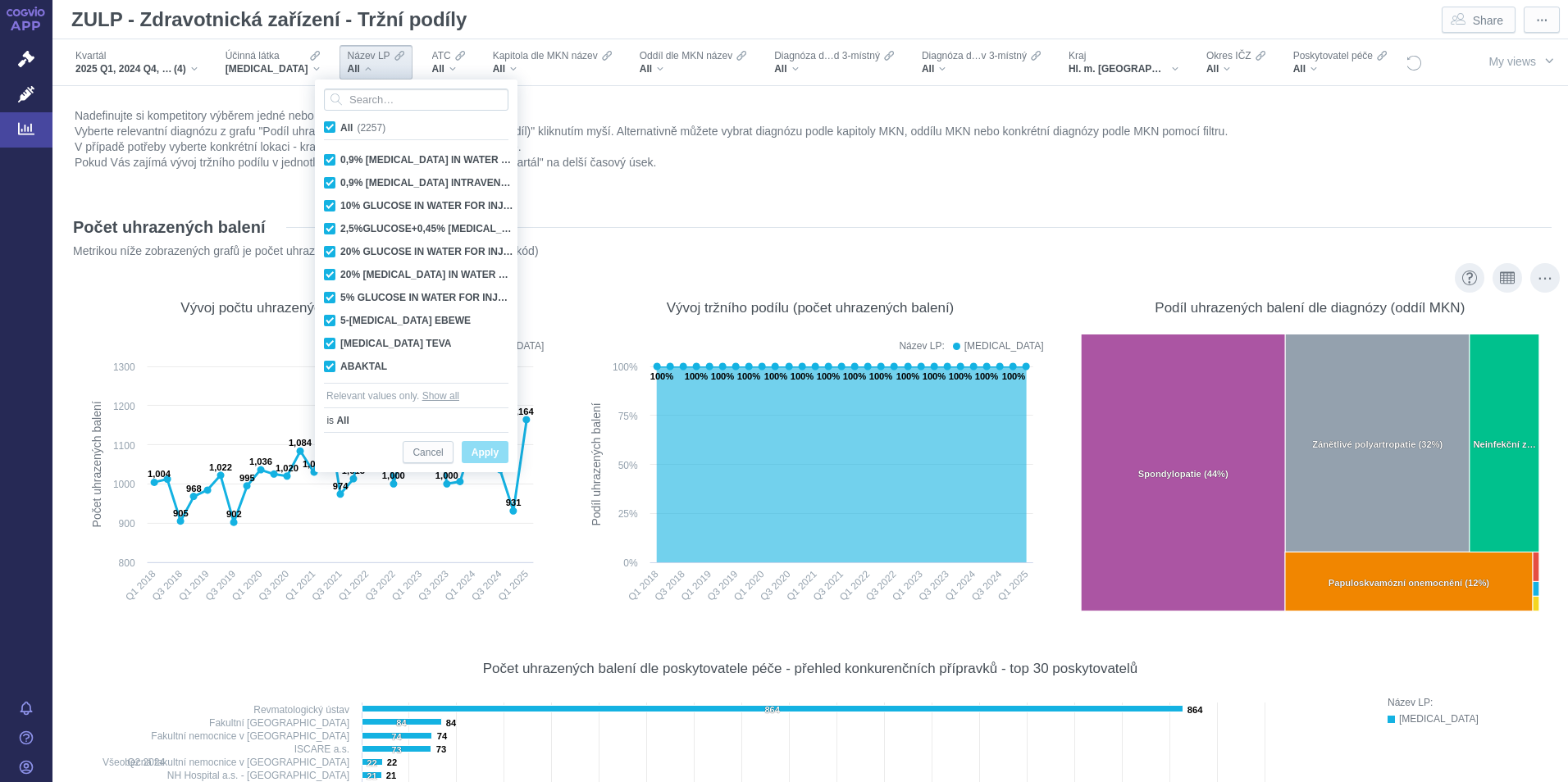
click at [674, 172] on div "Nadefinujte si kompetitory výběrem jedné nebo více účinných látek nebo brandů. …" at bounding box center [810, 147] width 1479 height 87
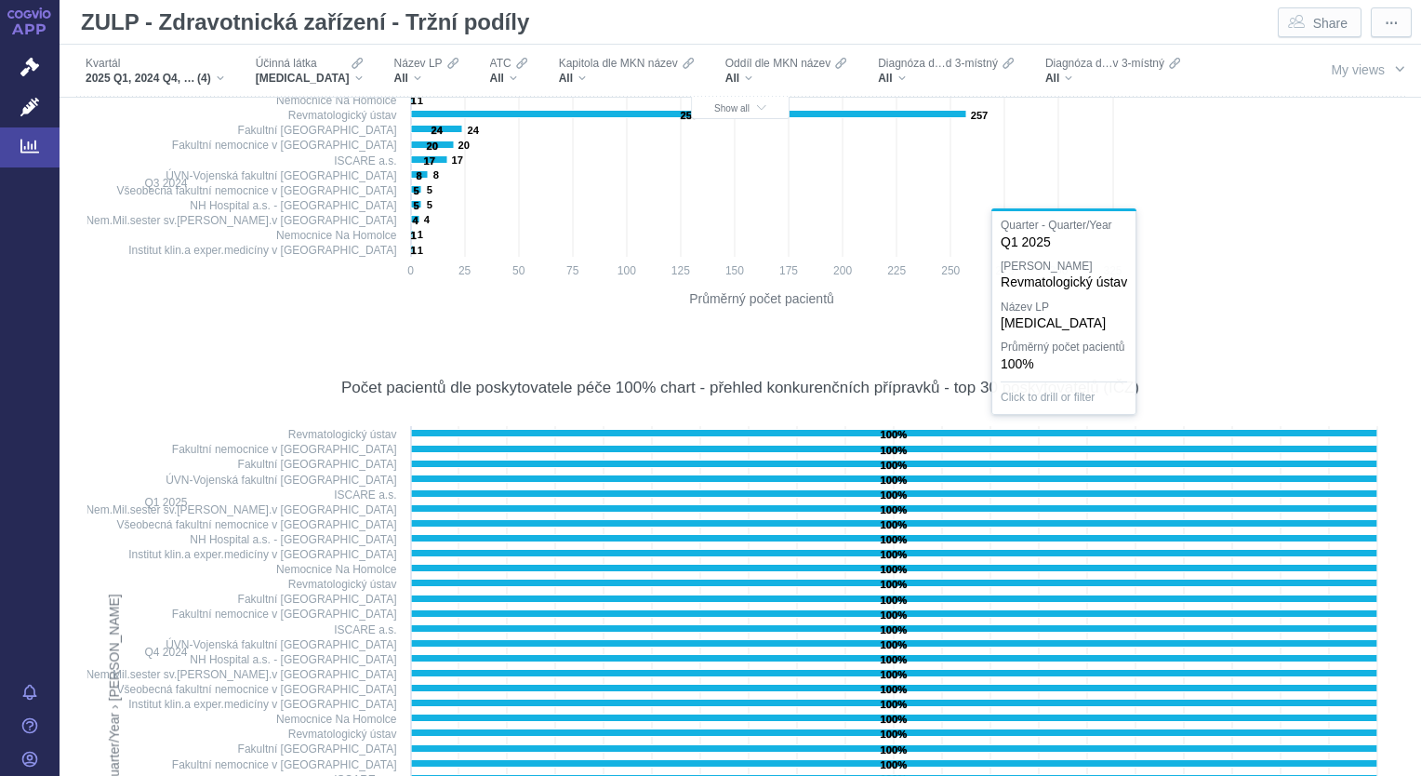
scroll to position [55, 0]
